Goal: Information Seeking & Learning: Learn about a topic

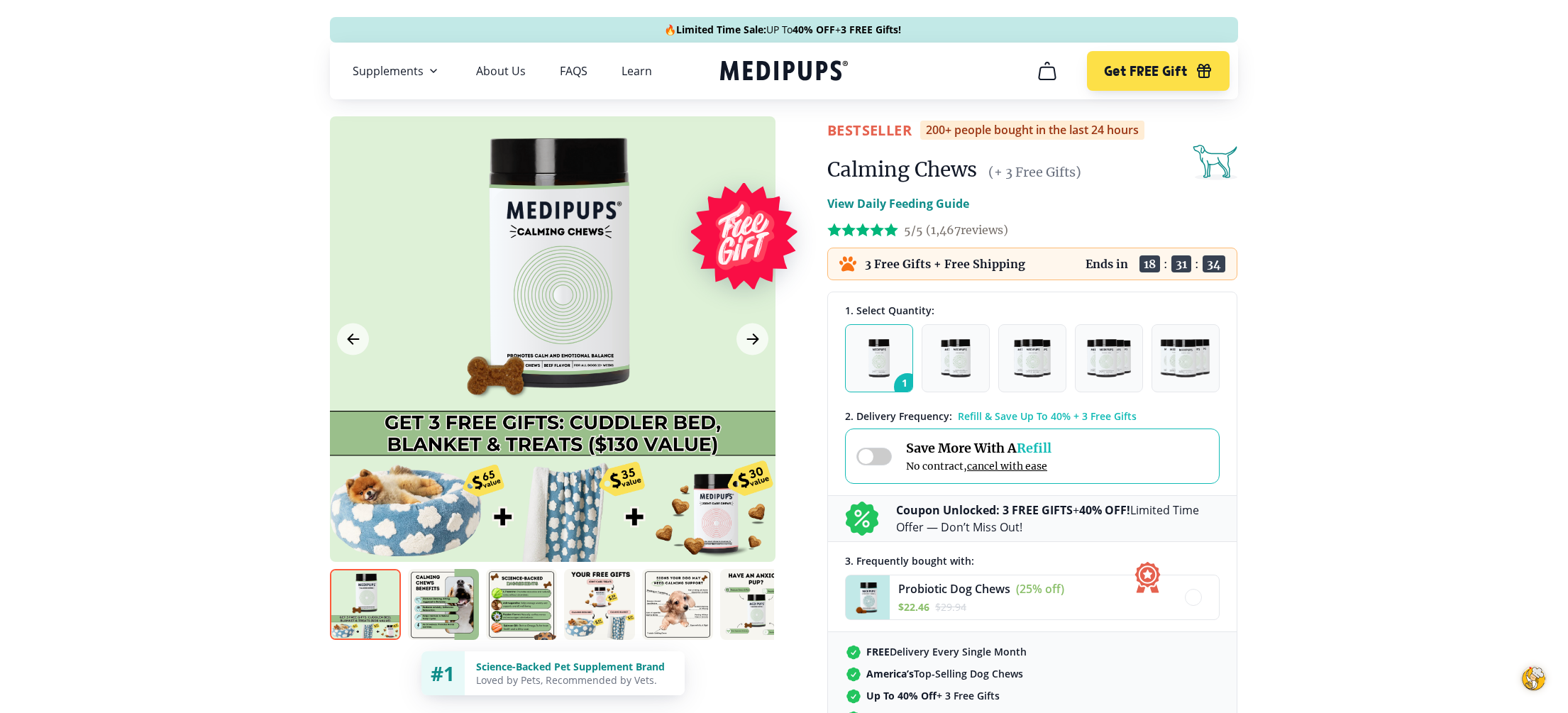
click at [438, 609] on img at bounding box center [443, 604] width 71 height 71
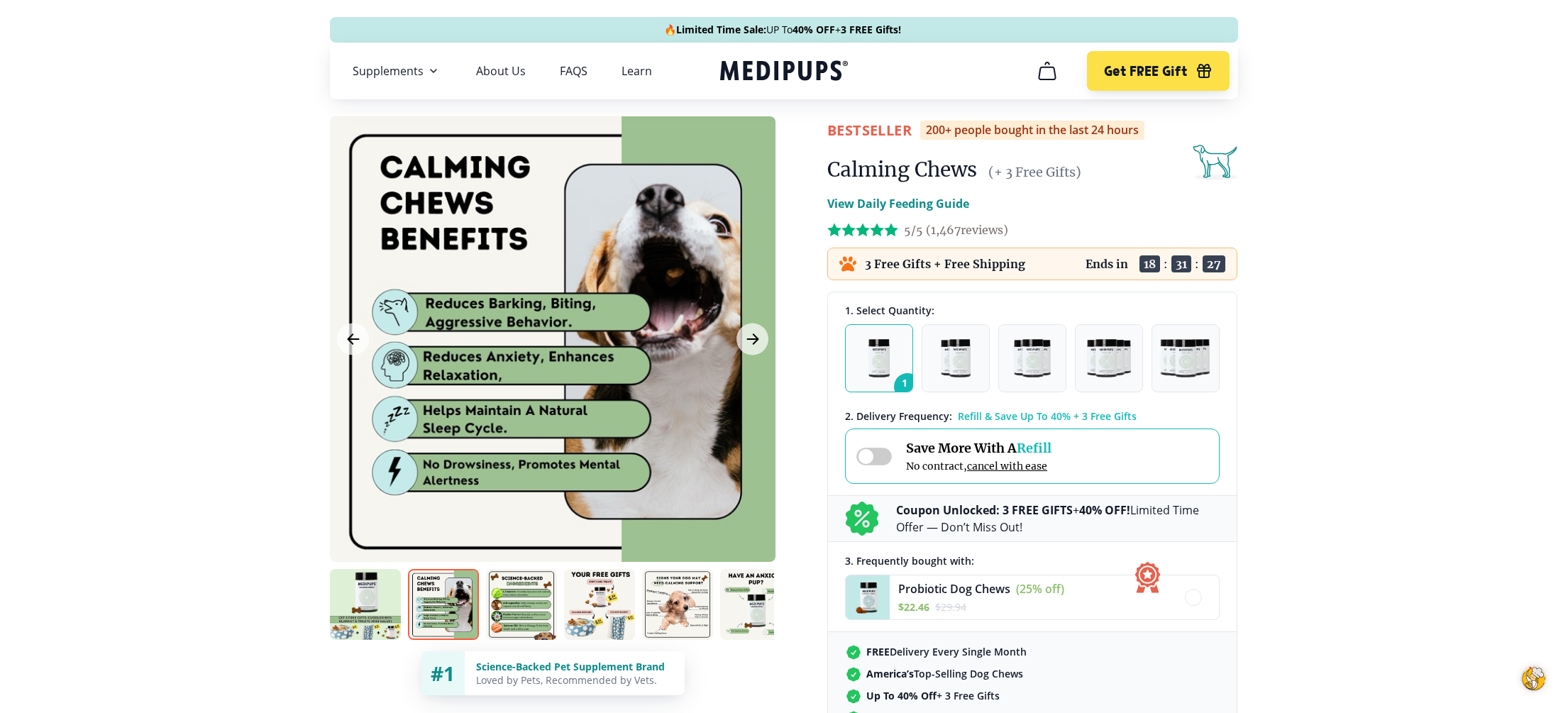
click at [504, 631] on img at bounding box center [521, 604] width 71 height 71
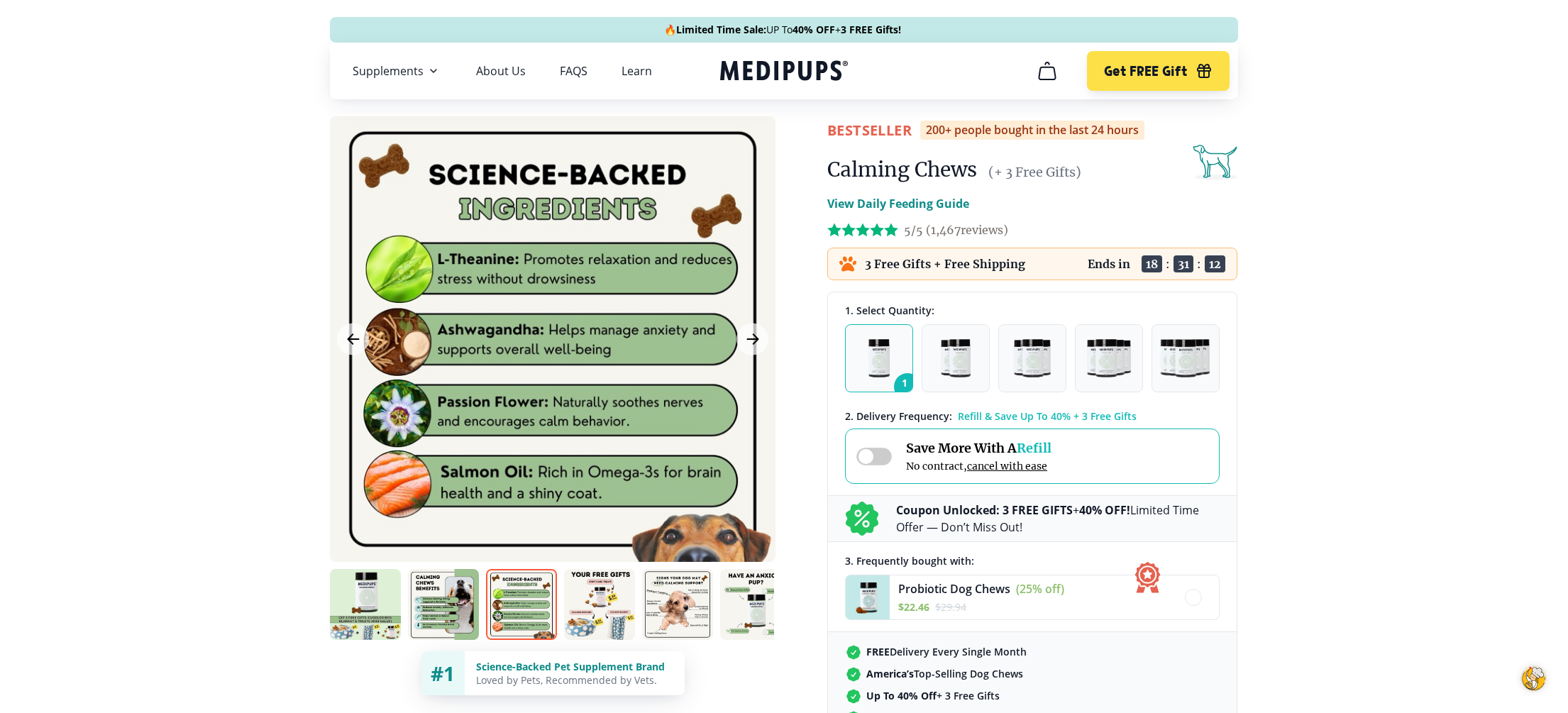
click at [600, 627] on img at bounding box center [600, 604] width 71 height 71
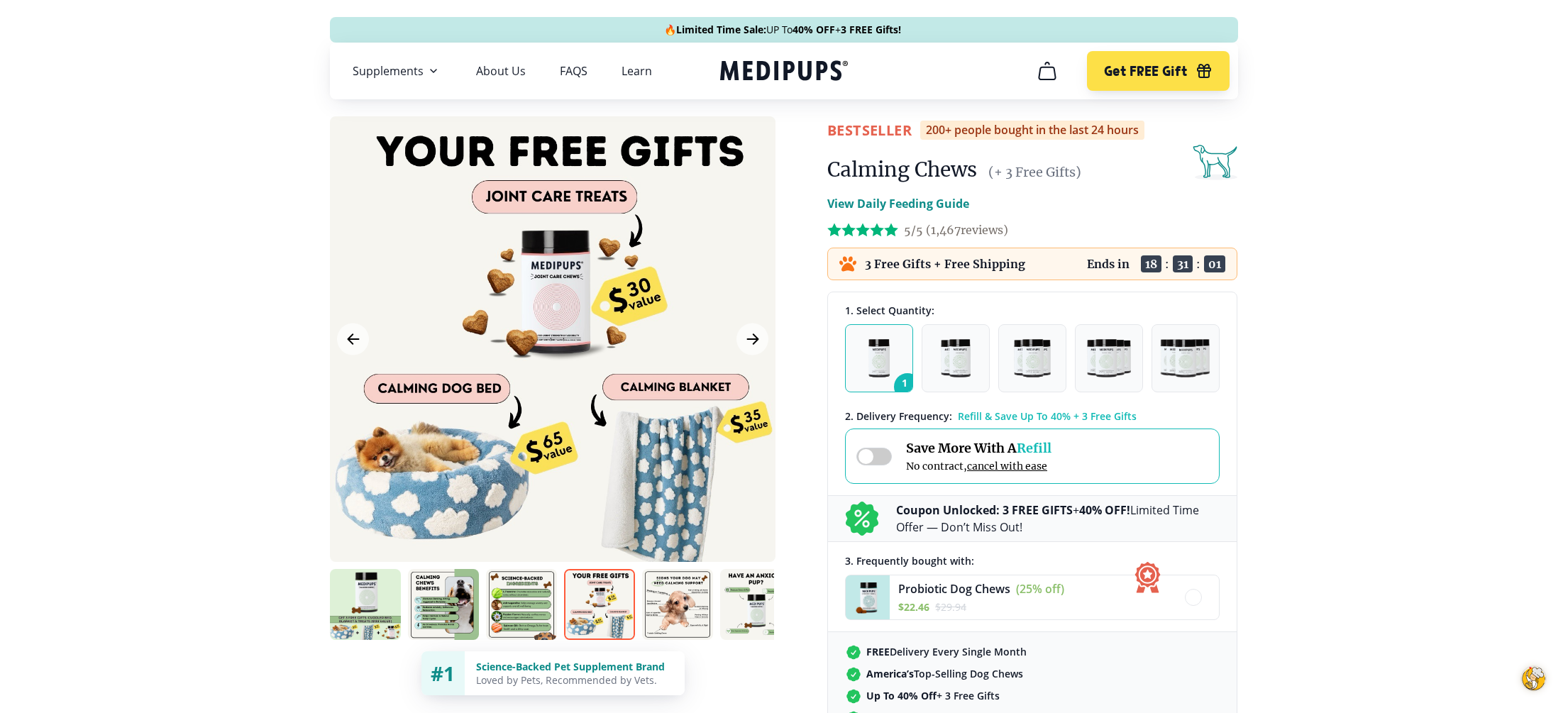
click at [699, 630] on img at bounding box center [678, 604] width 71 height 71
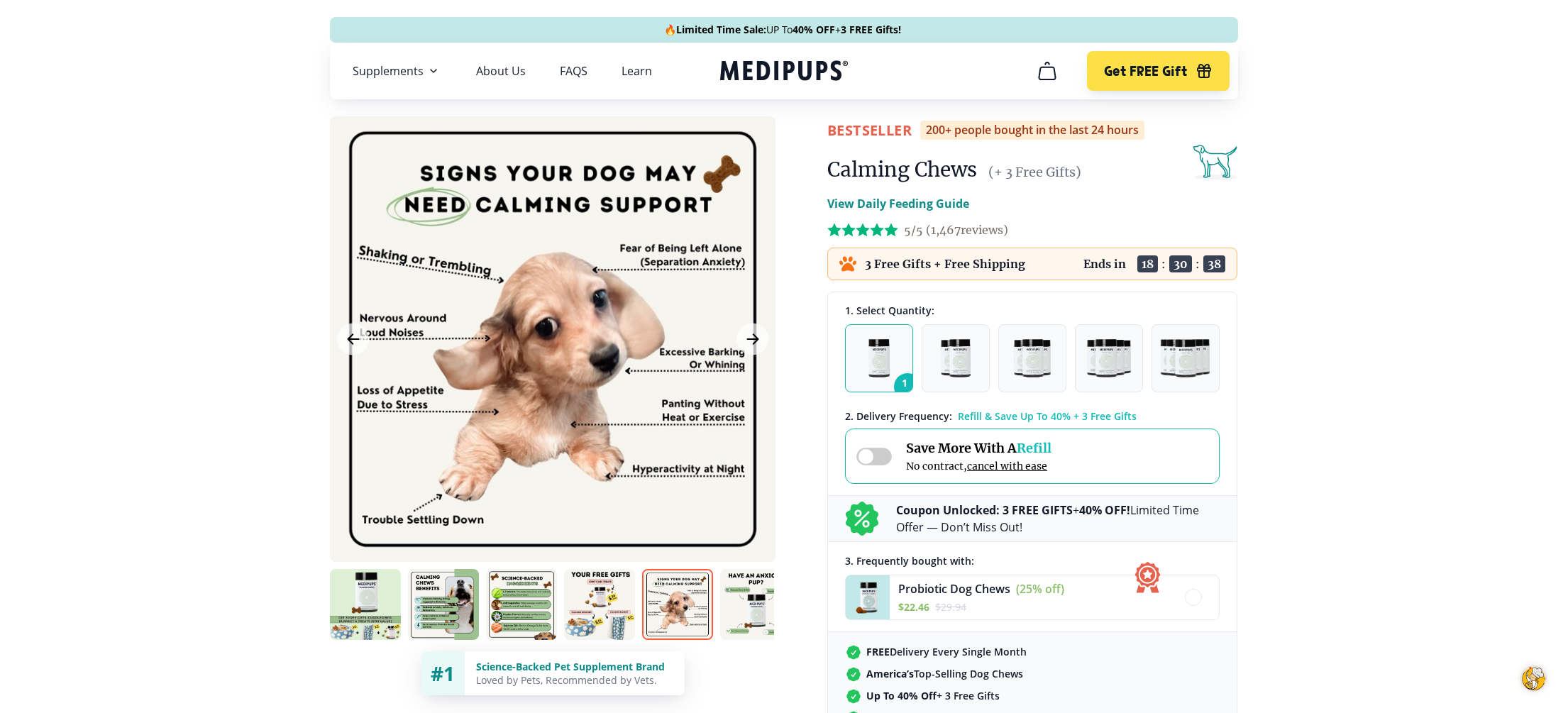
click at [761, 597] on img at bounding box center [755, 604] width 71 height 71
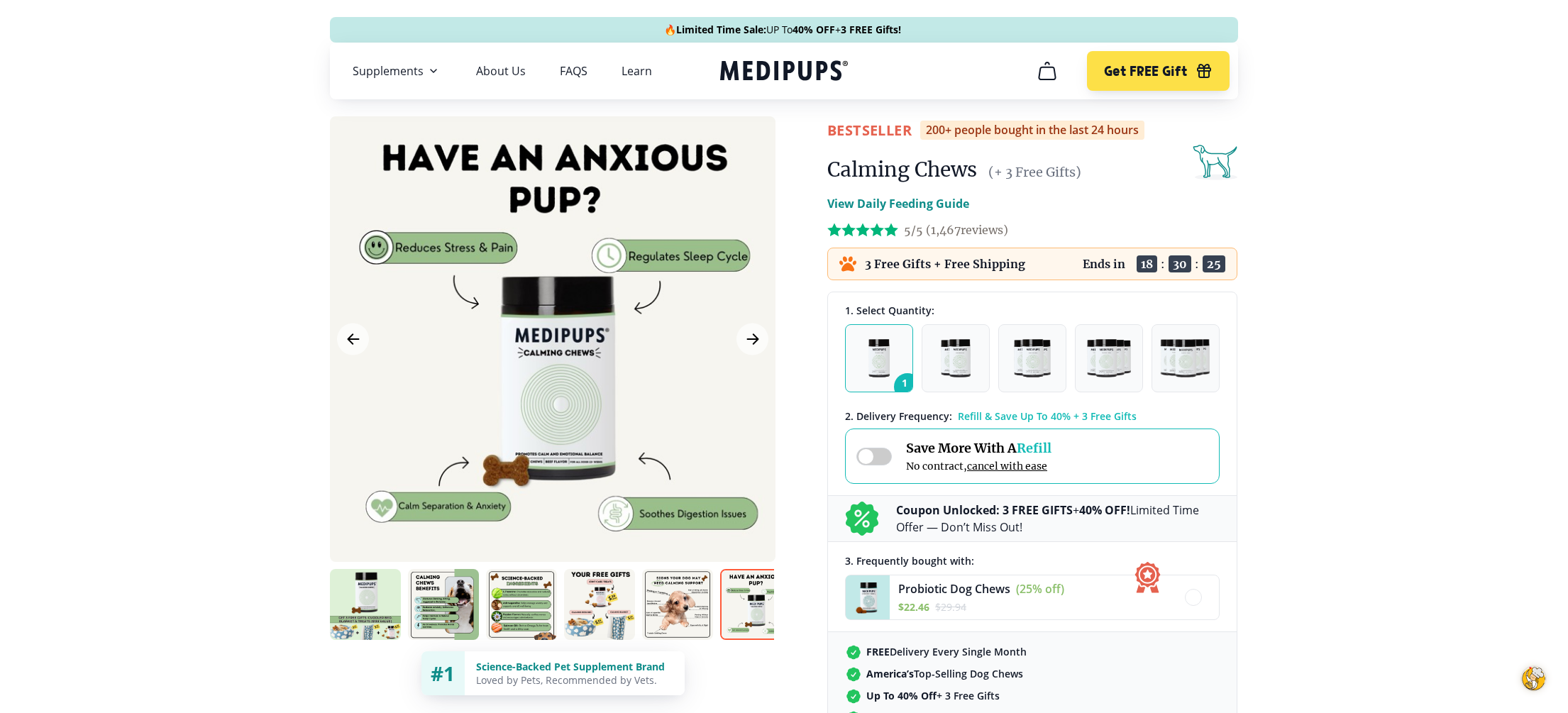
click at [382, 589] on img at bounding box center [366, 604] width 71 height 71
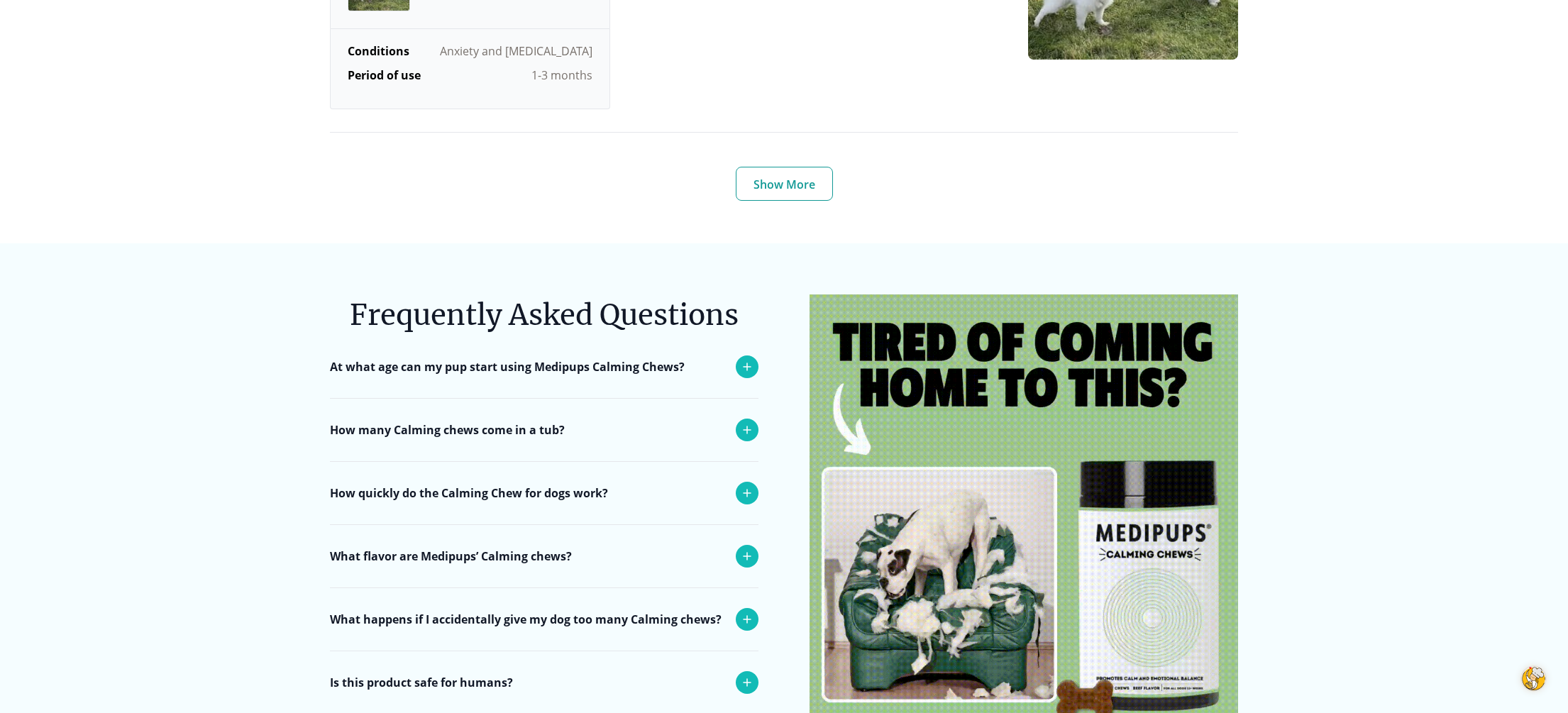
scroll to position [5548, 0]
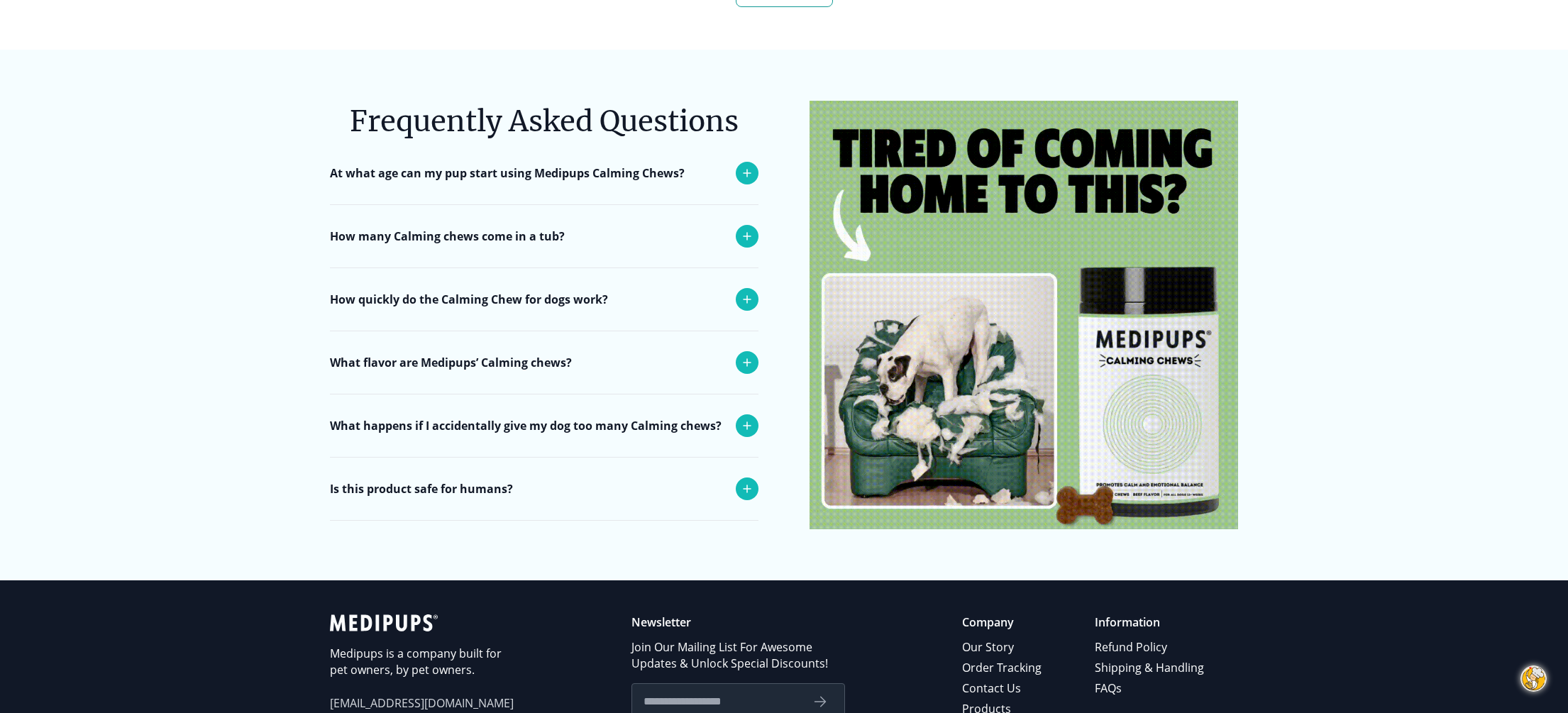
click at [744, 164] on icon at bounding box center [747, 173] width 17 height 17
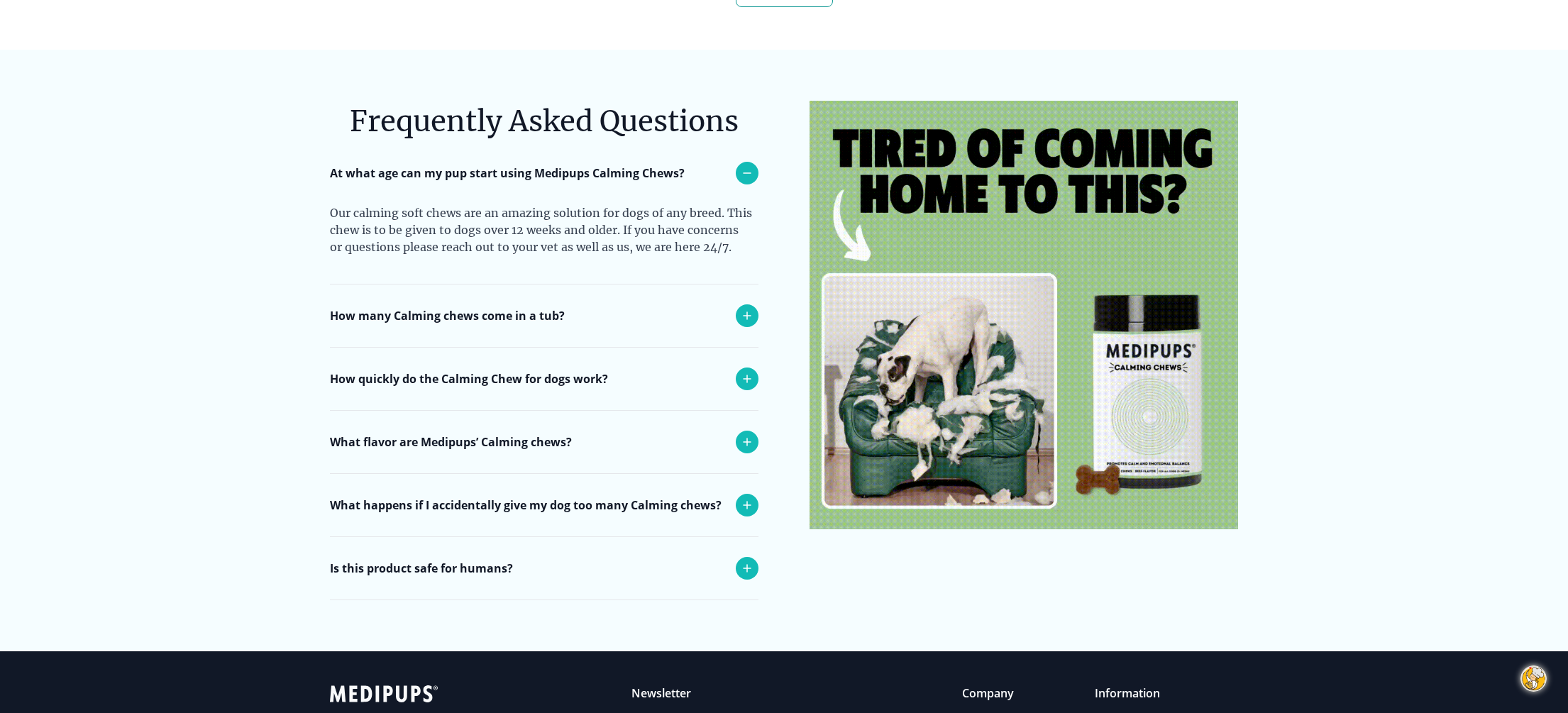
click at [752, 307] on icon at bounding box center [747, 316] width 17 height 17
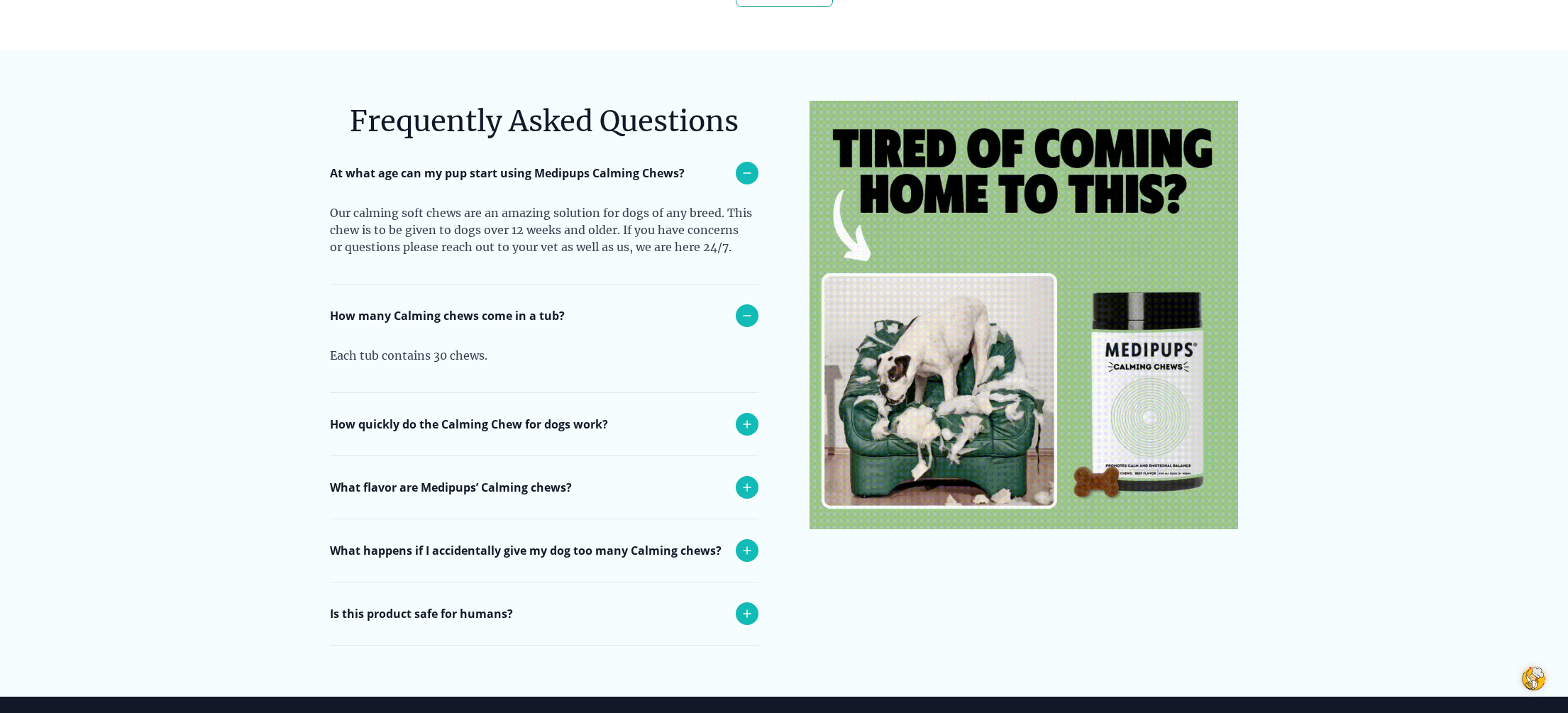
click at [750, 415] on icon at bounding box center [747, 424] width 17 height 17
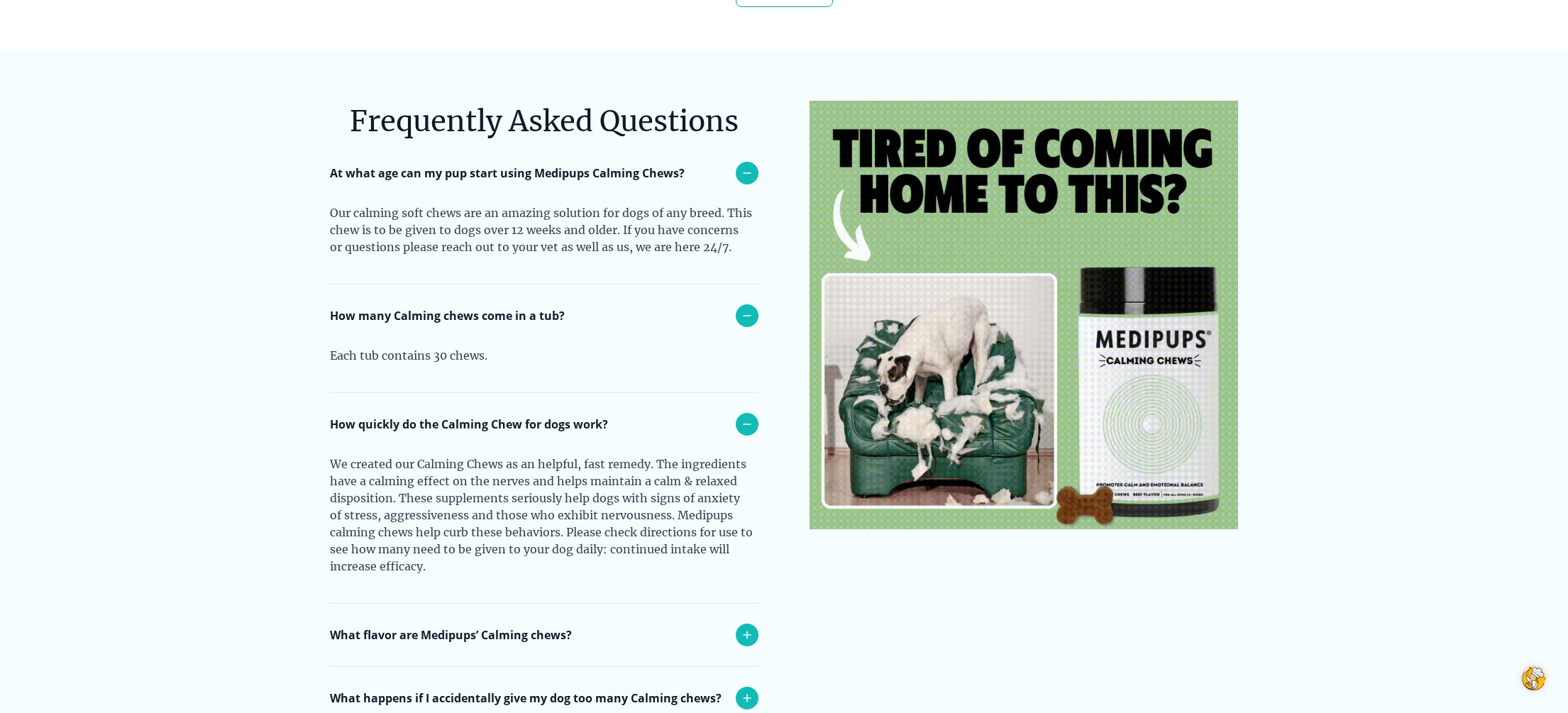
click at [741, 626] on icon at bounding box center [747, 635] width 17 height 17
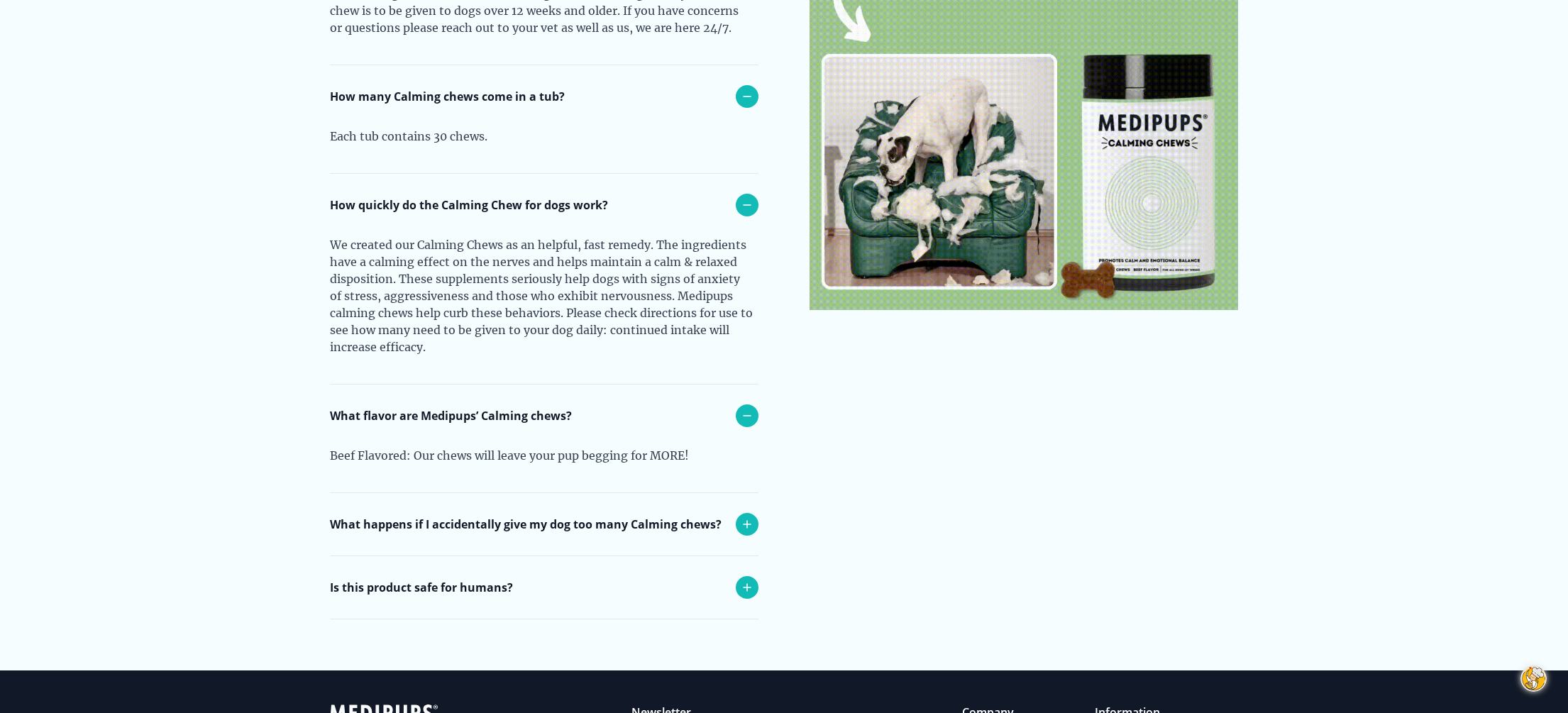
scroll to position [5769, 0]
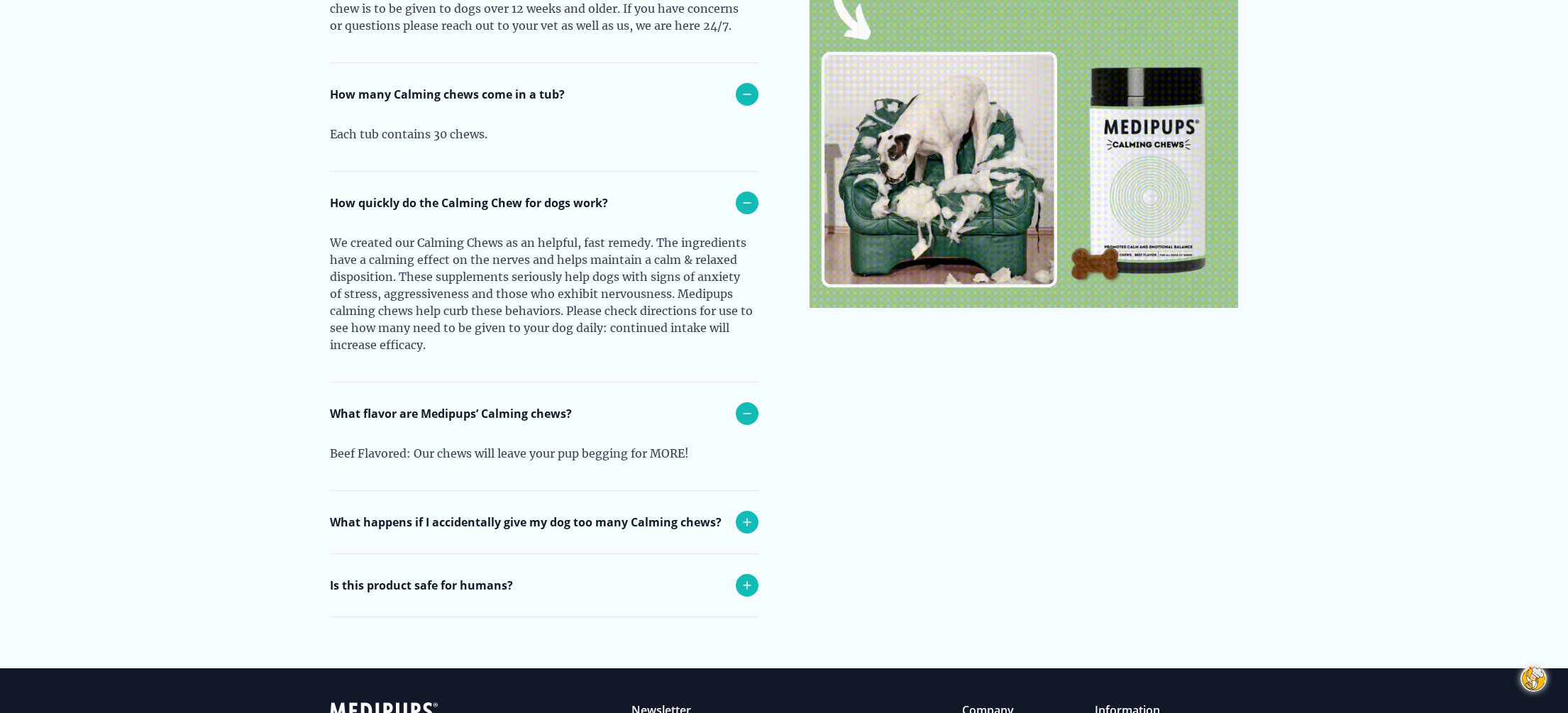
click at [737, 511] on div at bounding box center [746, 522] width 23 height 23
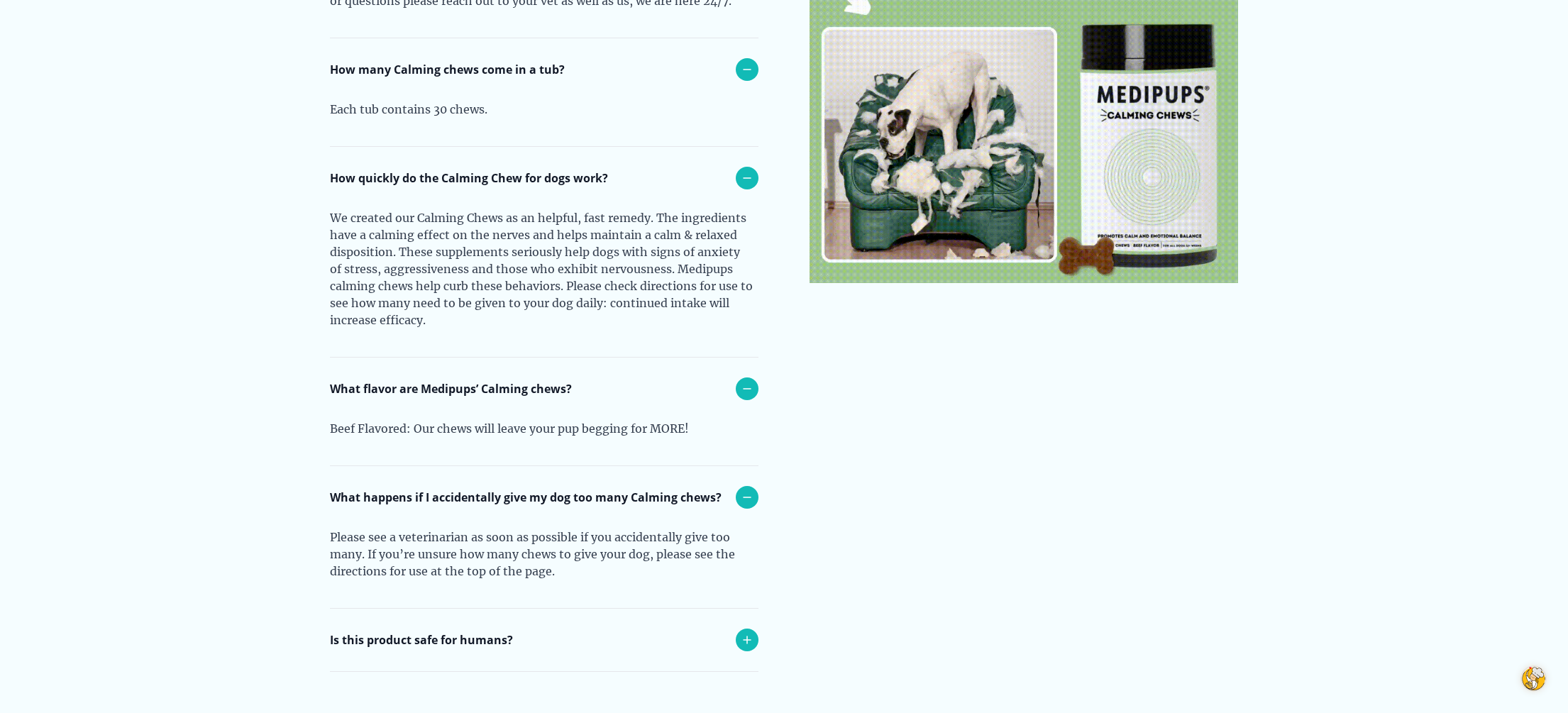
scroll to position [5935, 0]
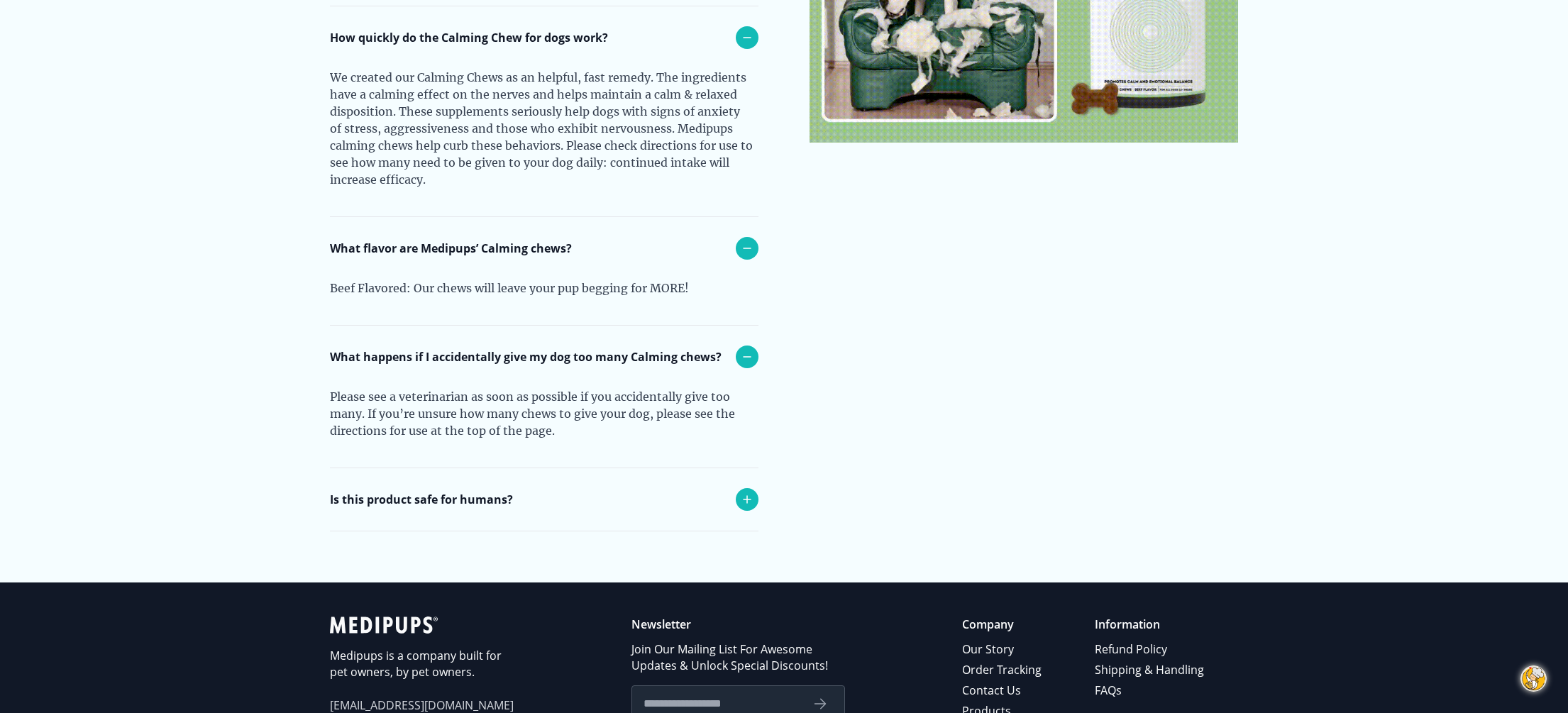
click at [746, 490] on icon at bounding box center [747, 499] width 17 height 17
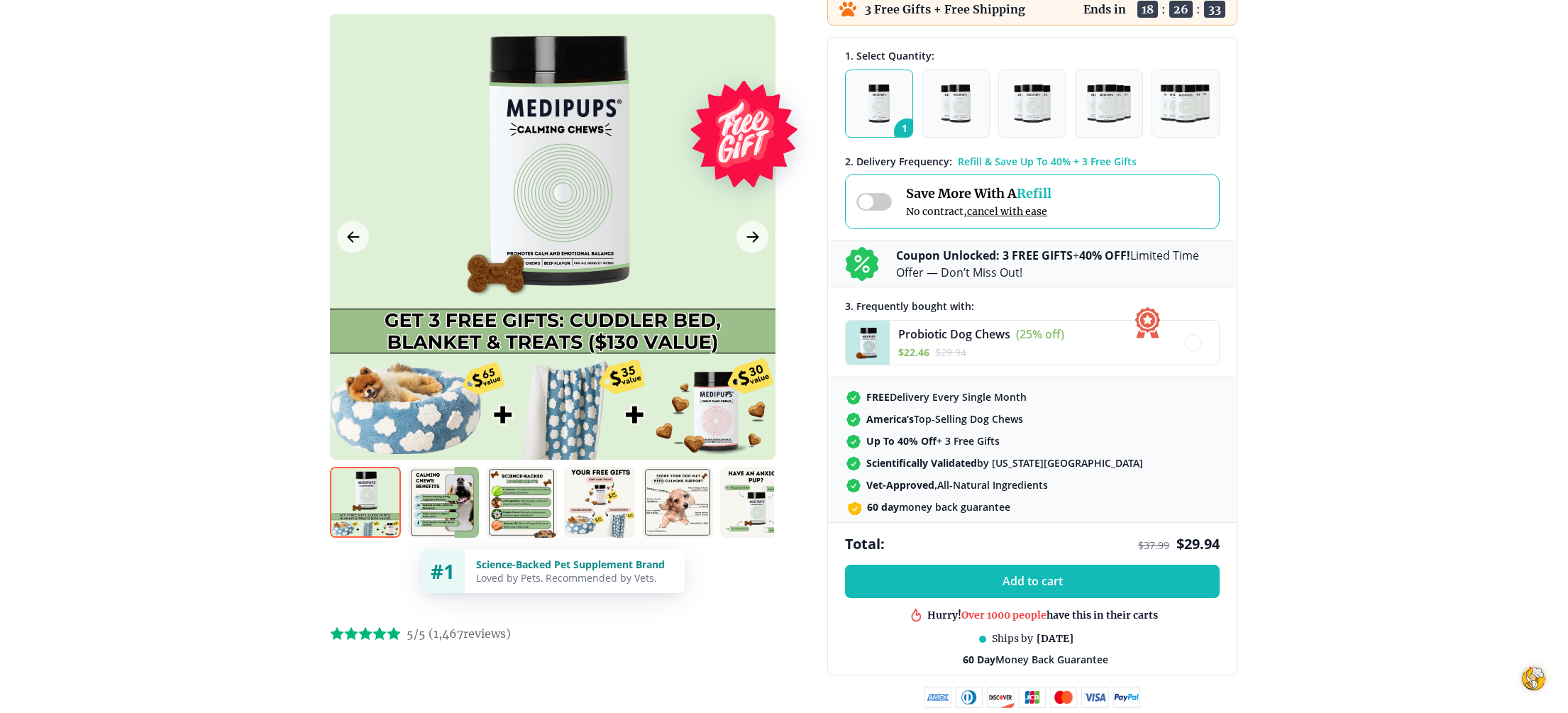
scroll to position [197, 0]
